Goal: Task Accomplishment & Management: Use online tool/utility

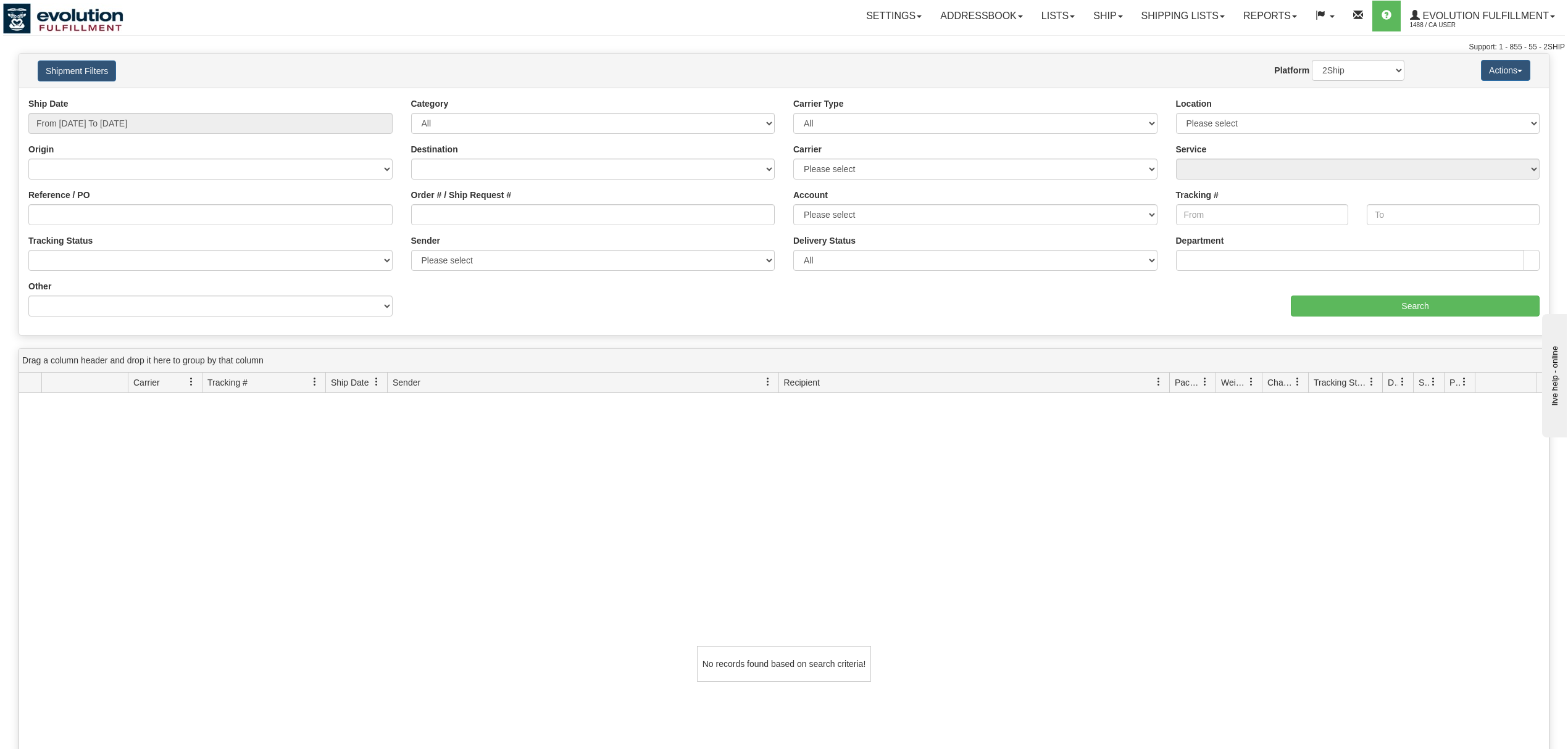
click at [181, 138] on div "Ship Date From 09/01/2025 To 09/02/2025" at bounding box center [211, 120] width 383 height 46
click at [205, 133] on input "From 09/01/2025 To 09/02/2025" at bounding box center [210, 123] width 364 height 21
click at [205, 129] on input "From 09/01/2025 To 09/02/2025" at bounding box center [210, 123] width 364 height 21
click at [89, 194] on li "Last 7 Days" at bounding box center [83, 192] width 99 height 17
type input "From 08/27/2025 To 09/02/2025"
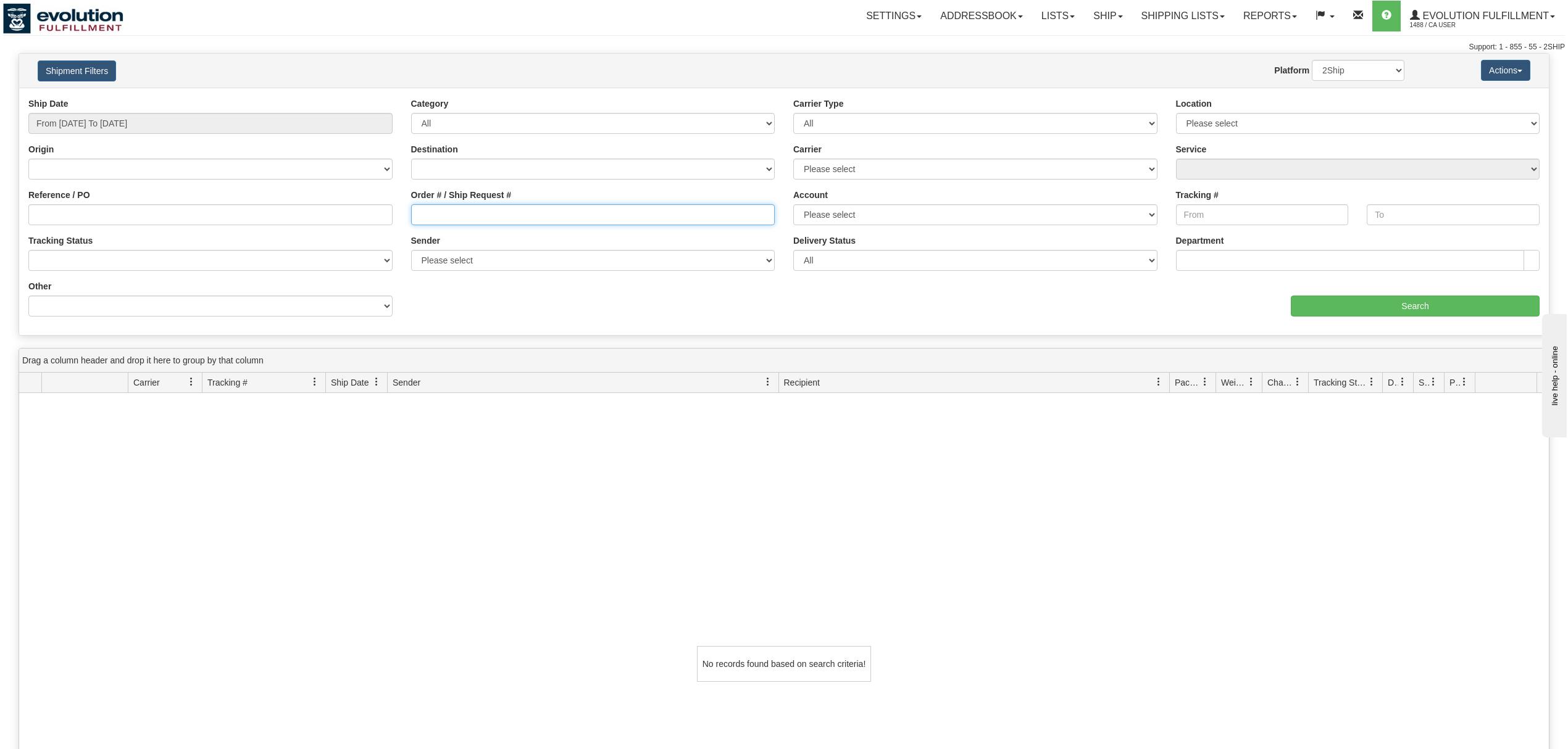
click at [477, 223] on input "Order # / Ship Request #" at bounding box center [593, 214] width 364 height 21
type input "538298"
click at [1321, 303] on input "Search" at bounding box center [1415, 306] width 249 height 21
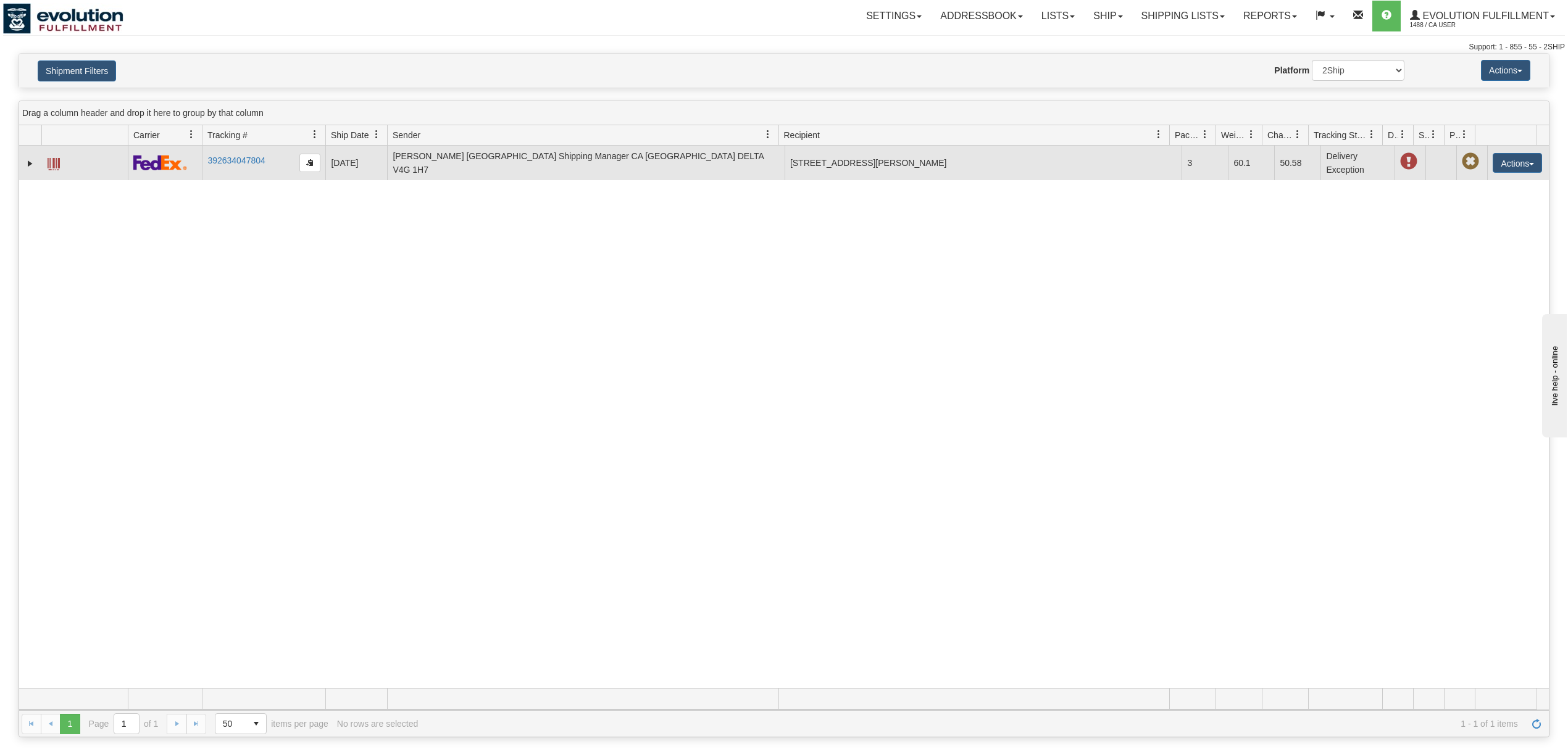
click at [51, 161] on span at bounding box center [53, 164] width 12 height 12
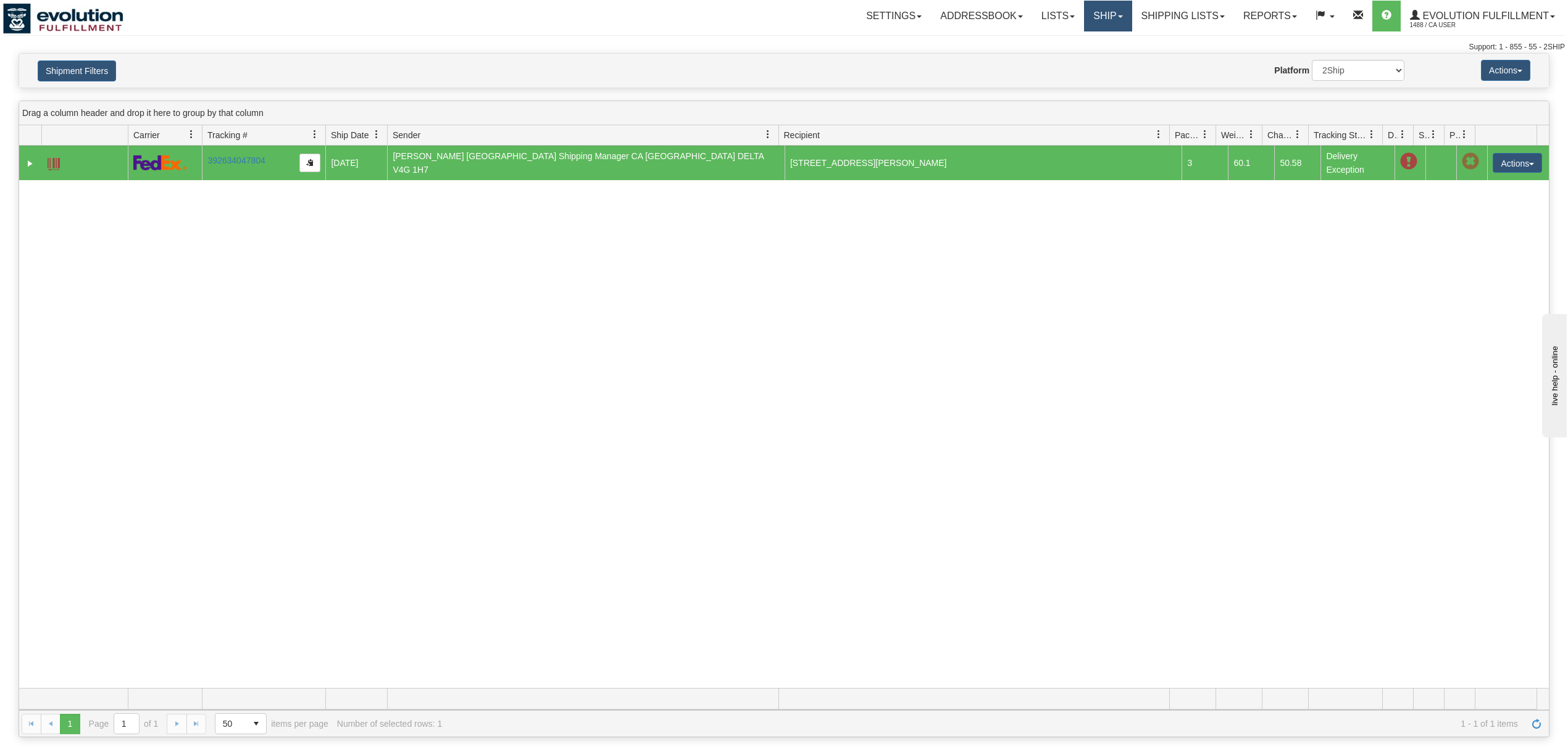
click at [1084, 25] on link "Ship" at bounding box center [1107, 16] width 48 height 31
click at [1063, 57] on span "OnHold / Order Queue" at bounding box center [1075, 59] width 87 height 10
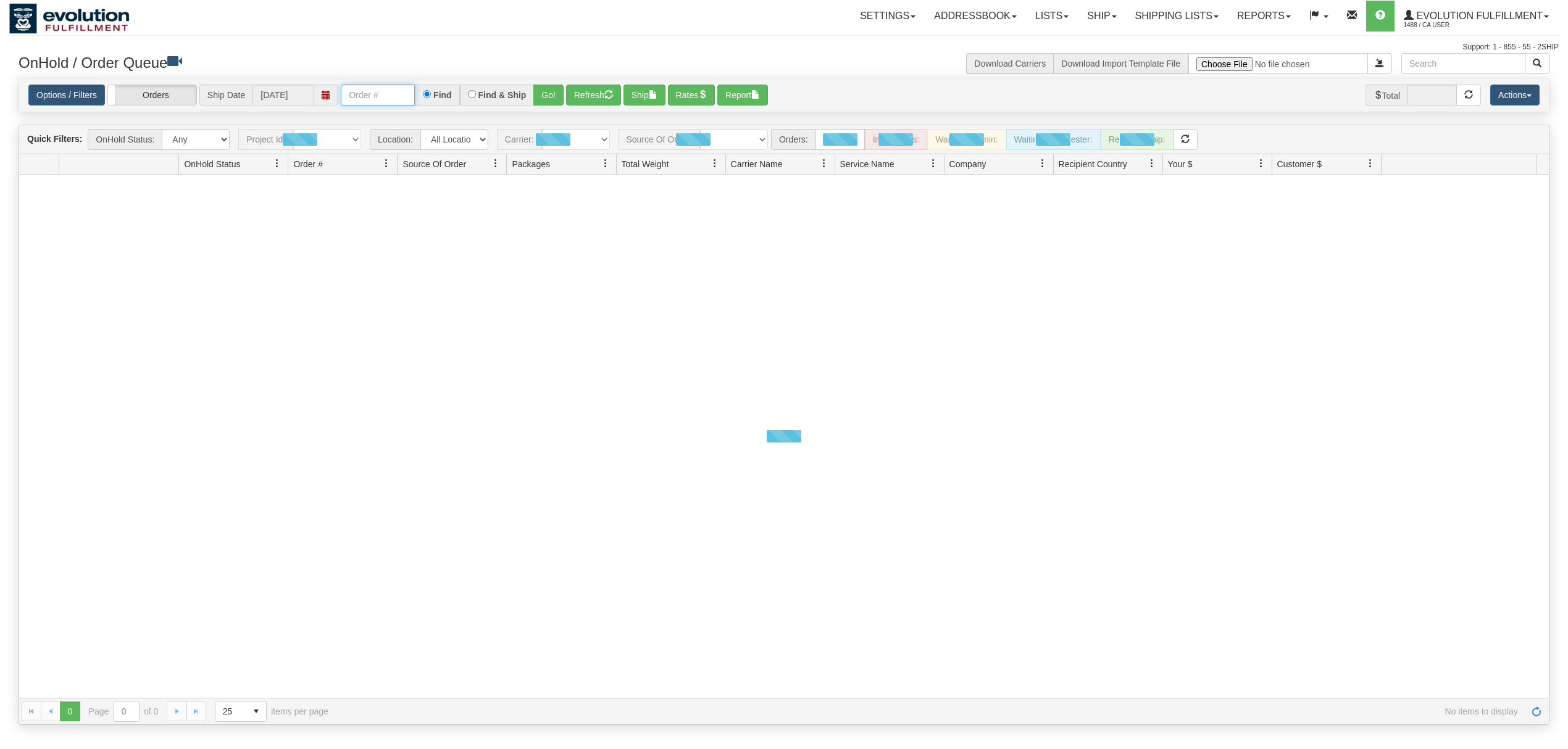
click at [381, 96] on input "text" at bounding box center [378, 95] width 74 height 21
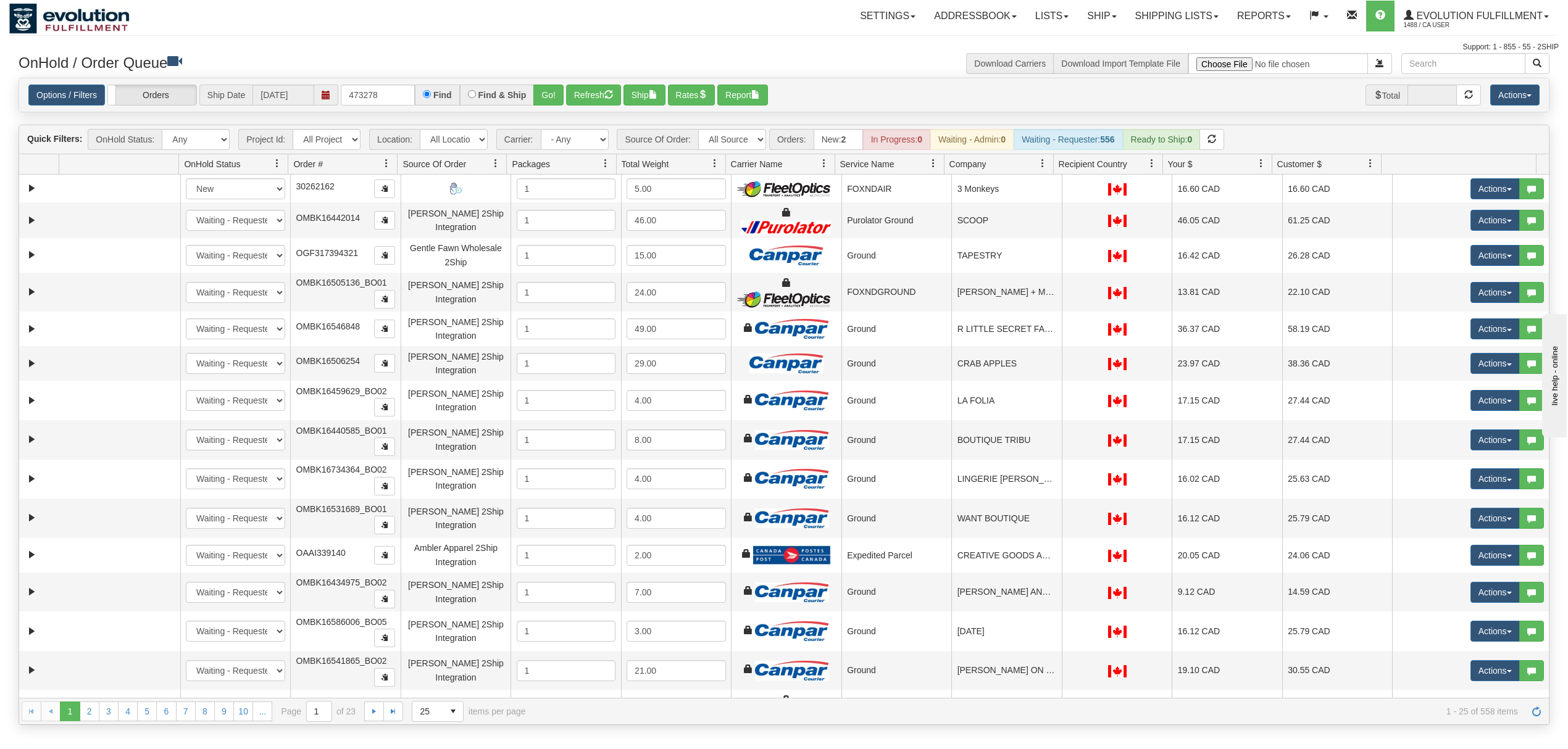
drag, startPoint x: 524, startPoint y: 106, endPoint x: 558, endPoint y: 99, distance: 34.7
click at [526, 106] on div "Find & Ship" at bounding box center [497, 95] width 75 height 21
click at [558, 99] on button "Go!" at bounding box center [548, 95] width 30 height 21
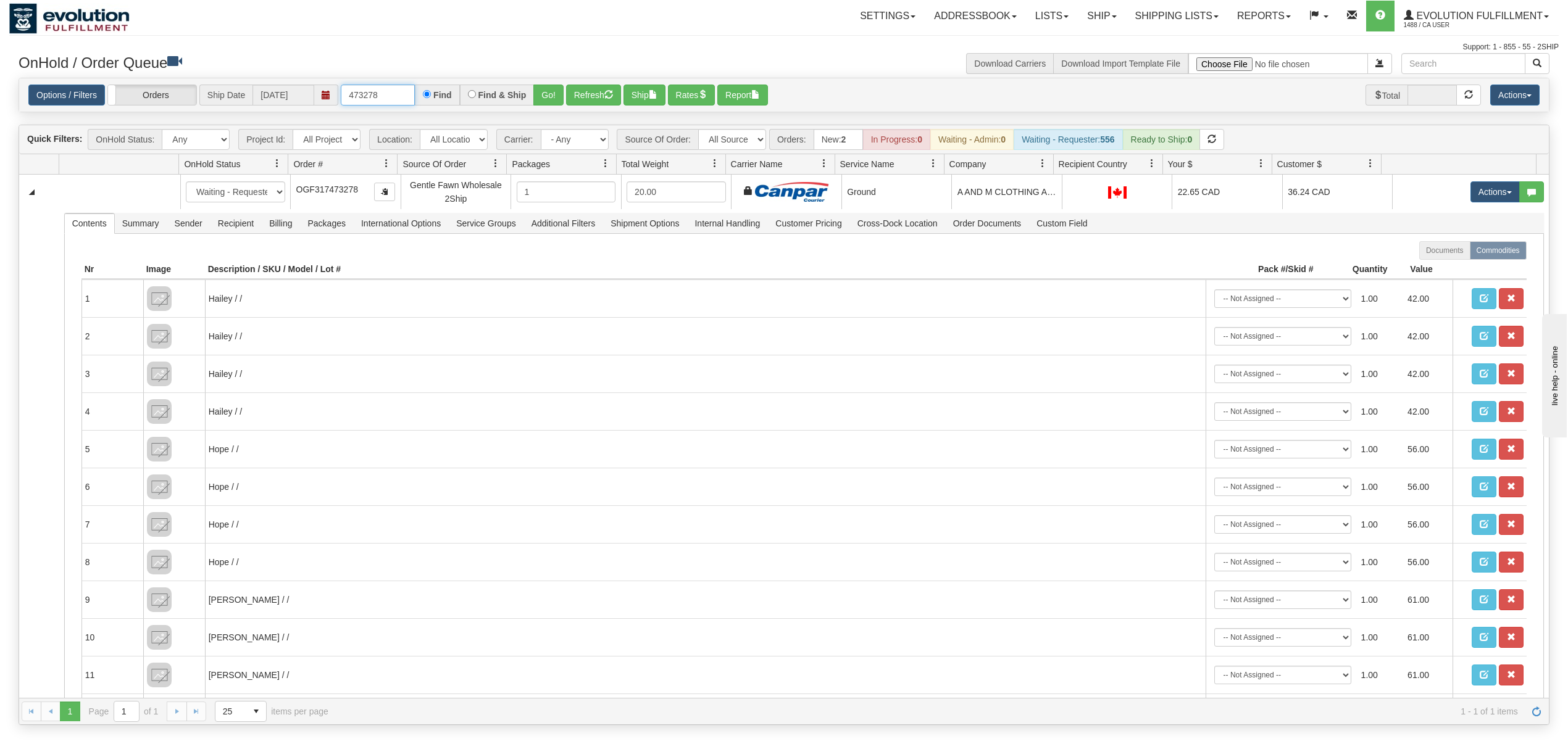
drag, startPoint x: 403, startPoint y: 93, endPoint x: 312, endPoint y: 96, distance: 91.0
click at [312, 96] on div "Options / Filters Group Shipments Orders Ship Date [DATE] 473278 Find Find & Sh…" at bounding box center [783, 95] width 1511 height 22
type input "335391"
drag, startPoint x: 531, startPoint y: 94, endPoint x: 550, endPoint y: 94, distance: 19.0
click at [539, 94] on div "335391 Find Find & Ship Go!" at bounding box center [452, 95] width 223 height 21
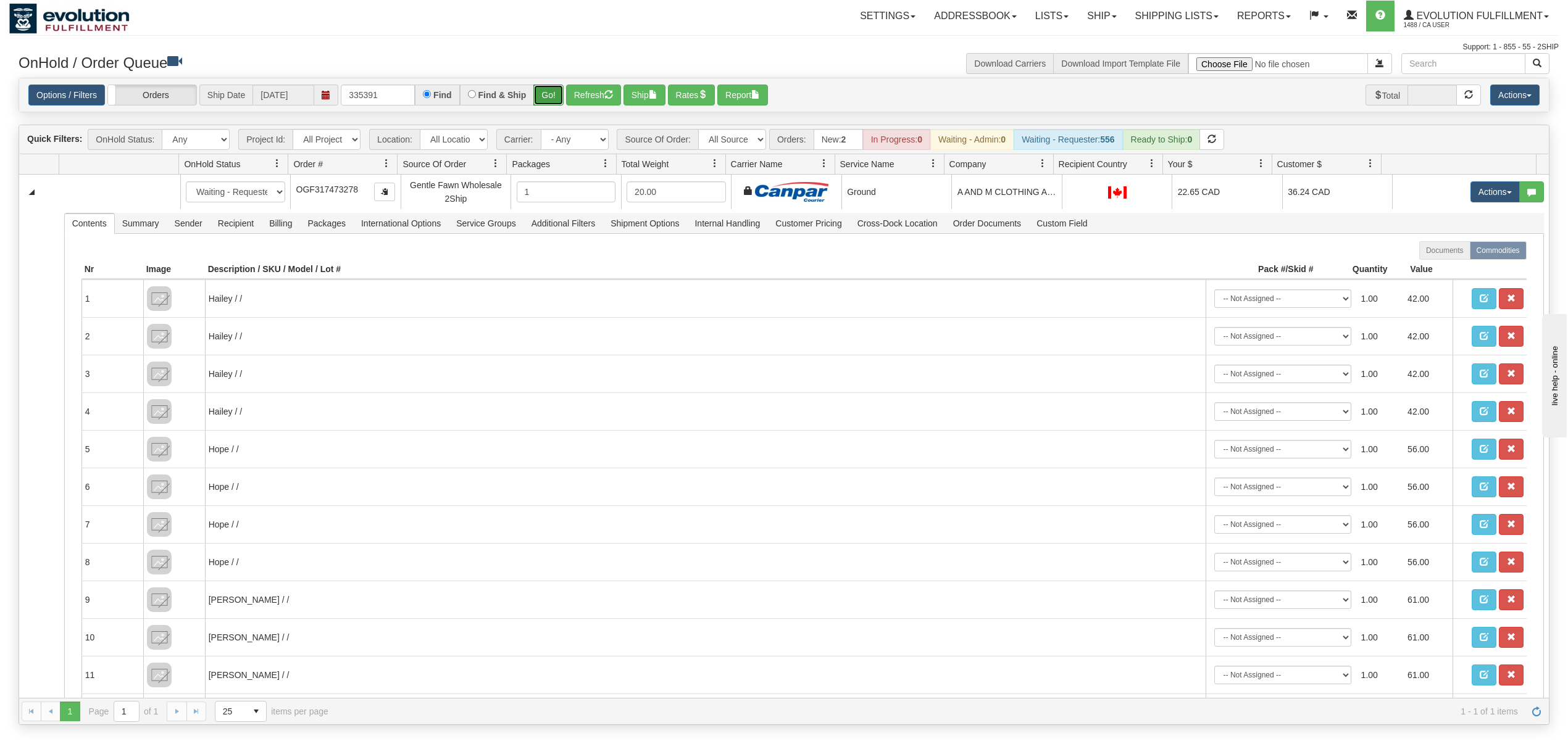
click at [550, 94] on button "Go!" at bounding box center [548, 95] width 30 height 21
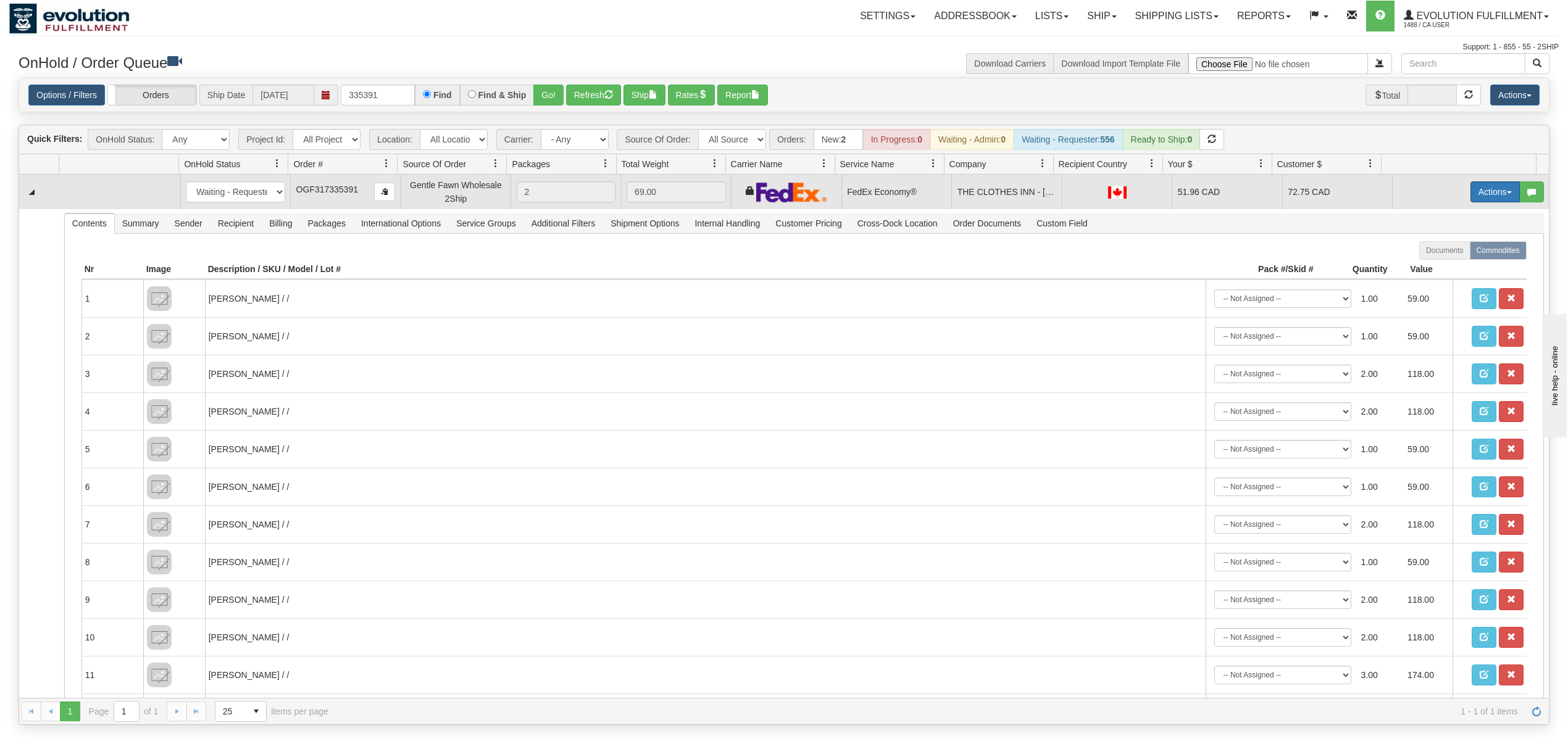
click at [1481, 188] on button "Actions" at bounding box center [1495, 192] width 50 height 21
click at [1433, 250] on span "Rate All Services" at bounding box center [1469, 247] width 74 height 10
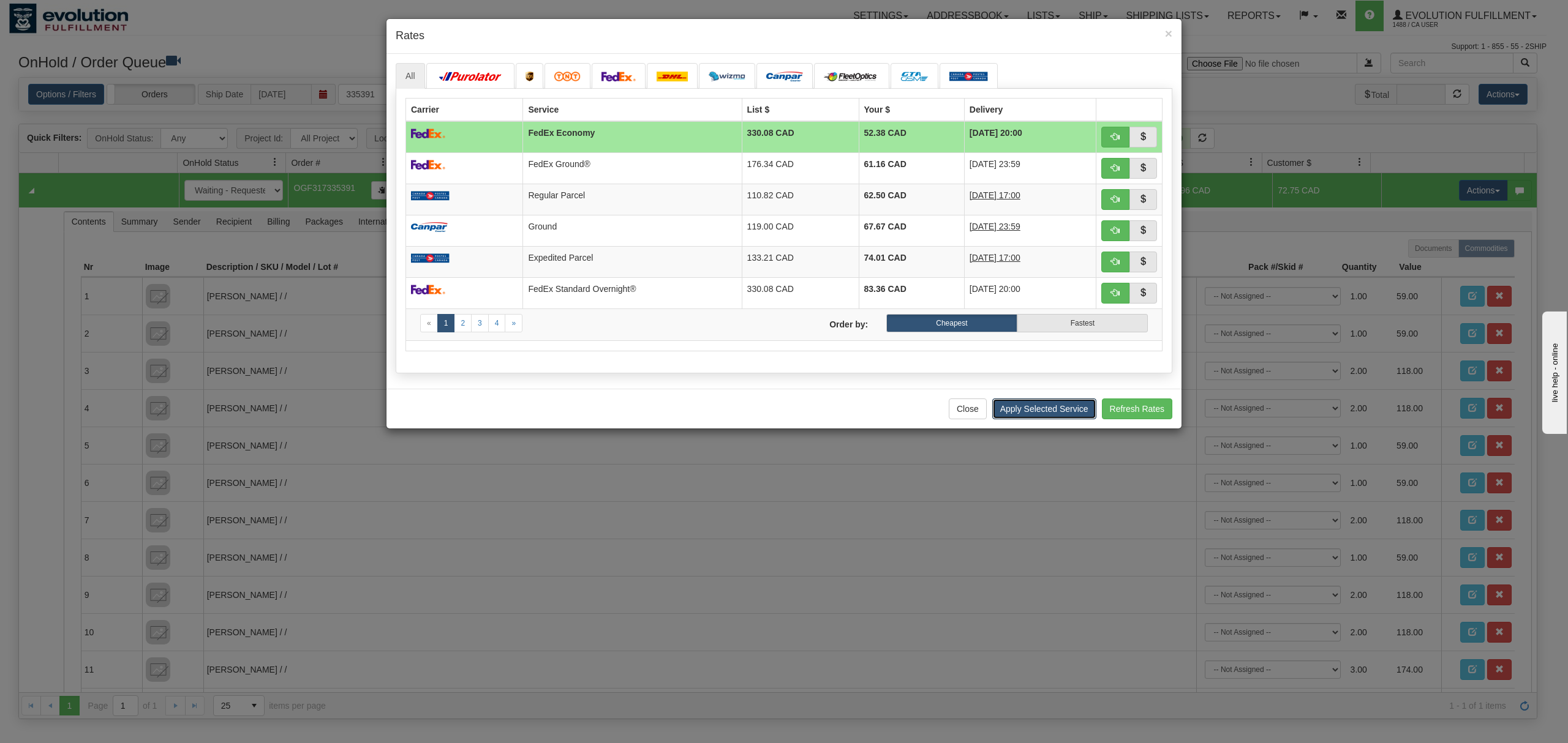
drag, startPoint x: 1064, startPoint y: 419, endPoint x: 1044, endPoint y: 417, distance: 20.1
click at [1067, 419] on button "Apply Selected Service" at bounding box center [1044, 409] width 104 height 21
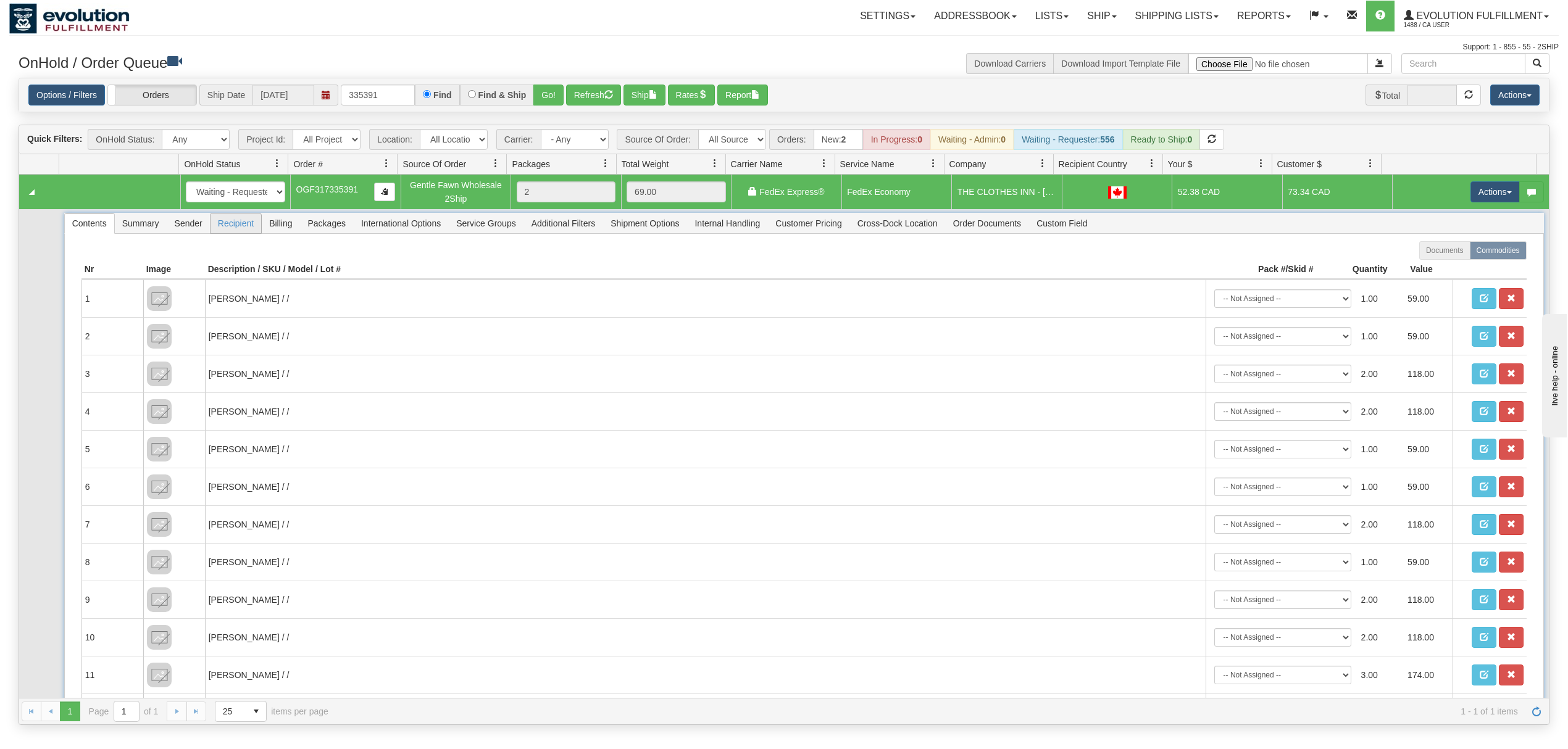
click at [236, 222] on span "Recipient" at bounding box center [236, 223] width 51 height 20
